Goal: Information Seeking & Learning: Learn about a topic

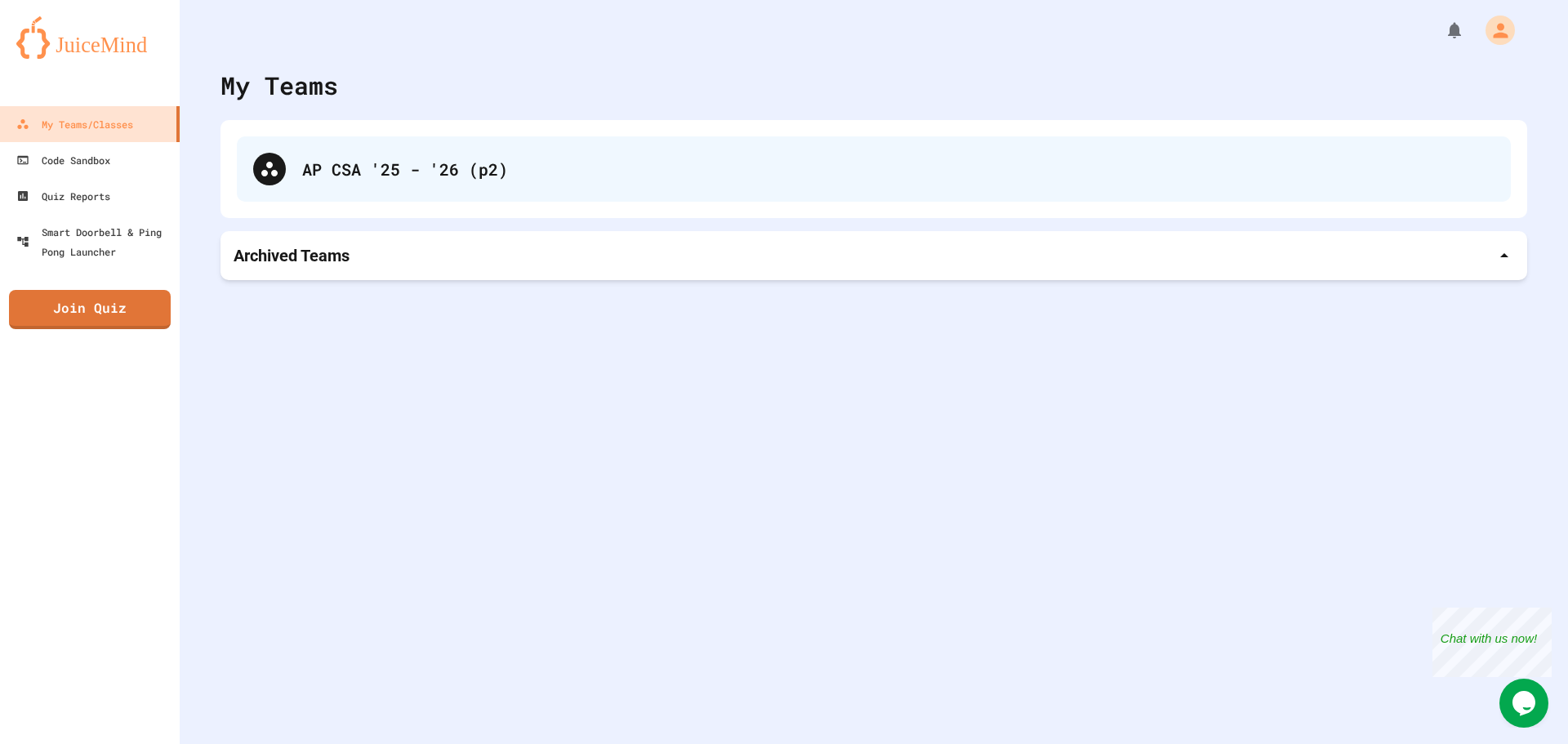
click at [457, 184] on div "AP CSA '25 - '26 (p2)" at bounding box center [874, 168] width 1274 height 65
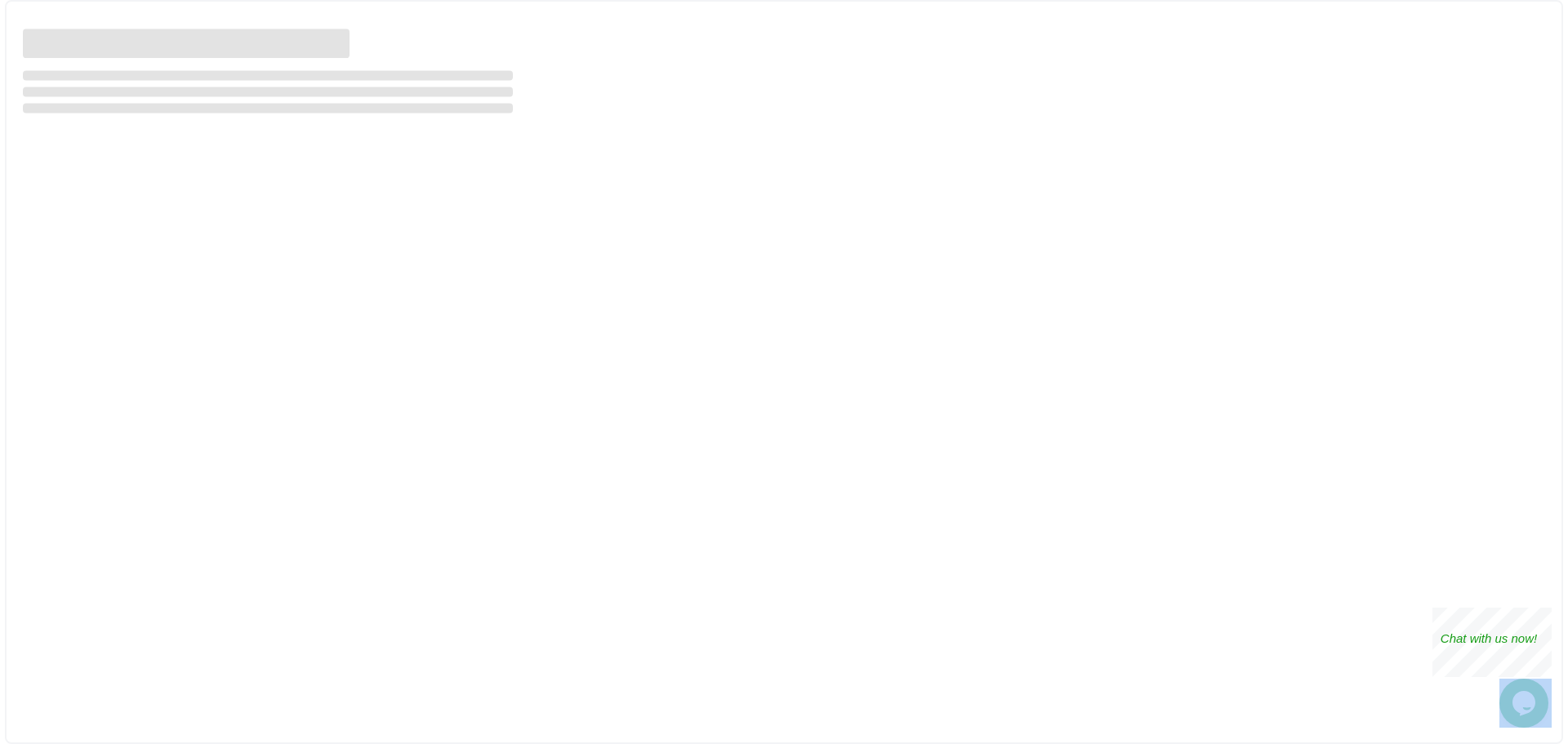
click at [457, 184] on div at bounding box center [784, 372] width 1558 height 744
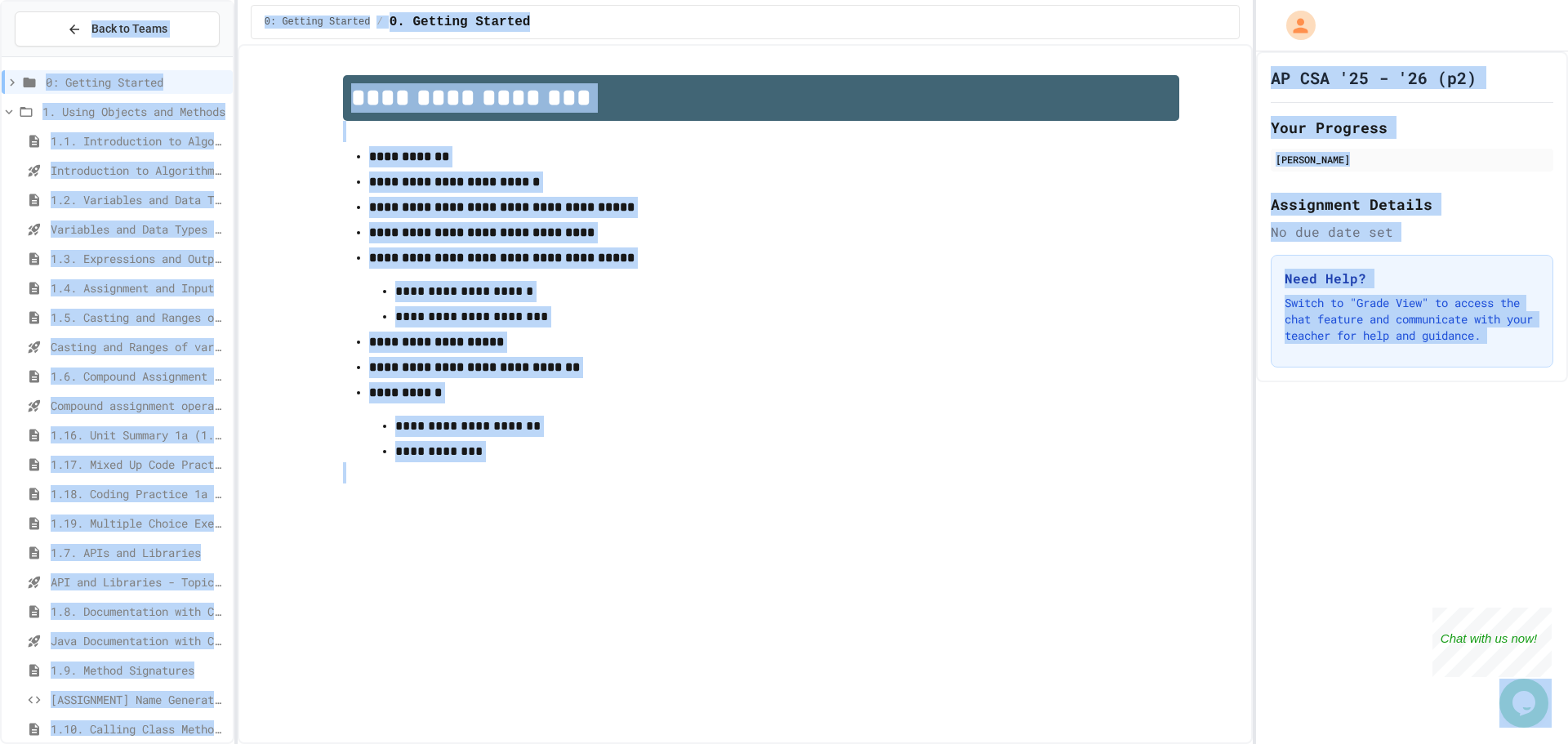
click at [1064, 167] on p "**********" at bounding box center [761, 157] width 784 height 21
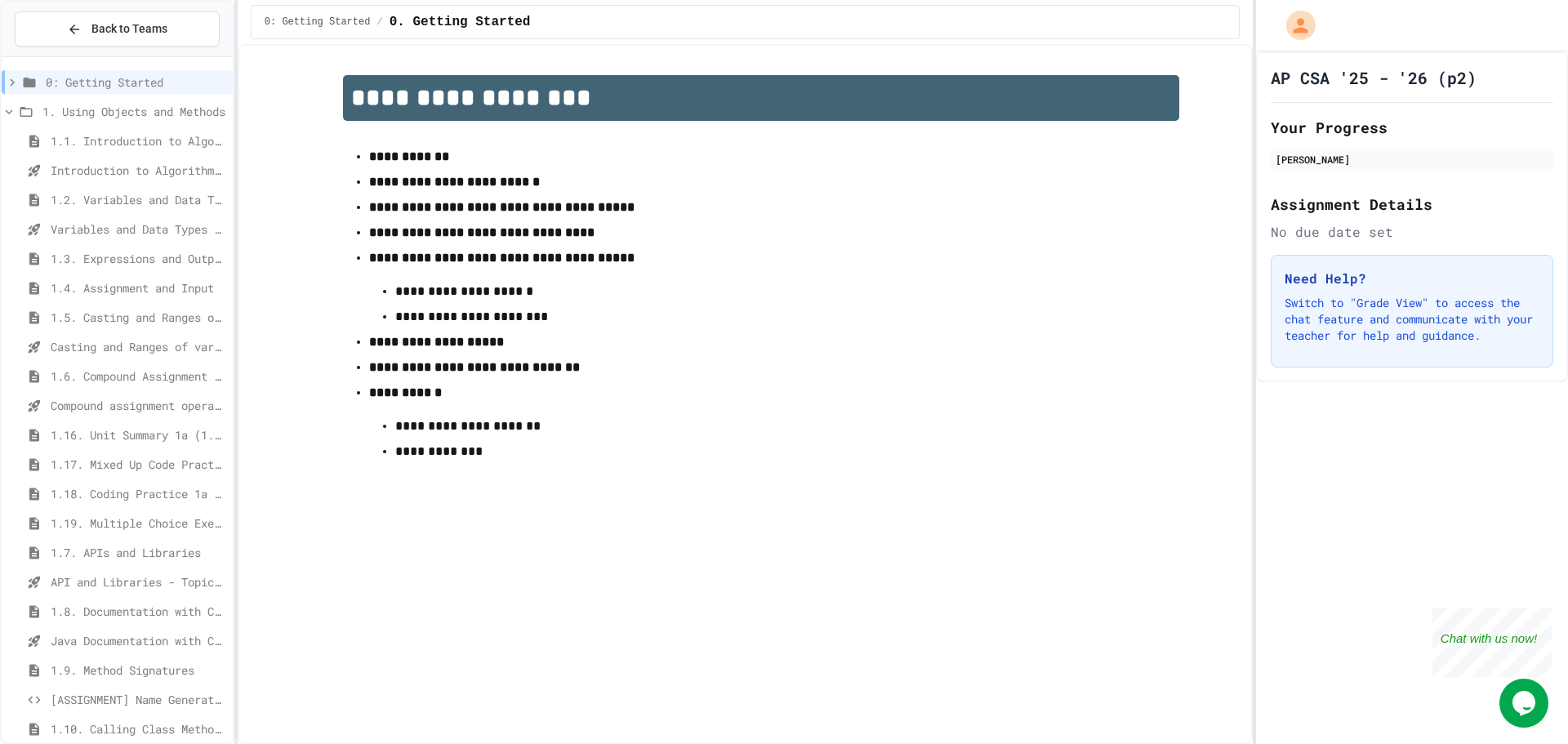
click at [158, 383] on span "1.6. Compound Assignment Operators" at bounding box center [138, 376] width 175 height 17
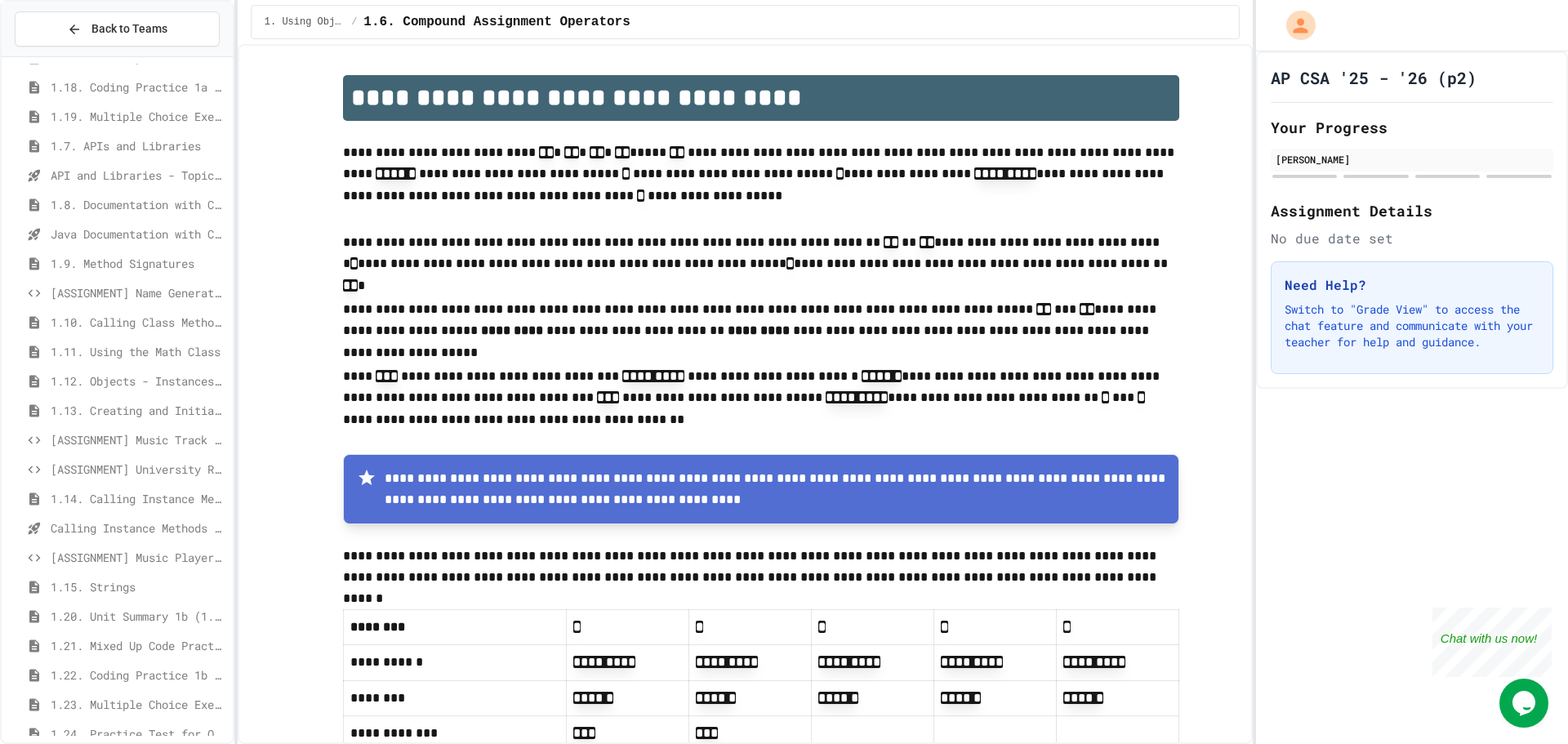
scroll to position [406, 0]
click at [143, 295] on span "[ASSIGNMENT] Name Generator Tool (LO5)" at bounding box center [138, 293] width 175 height 17
